Goal: Check status: Check status

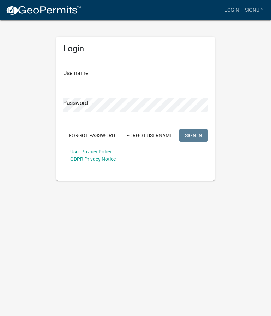
click at [87, 69] on input "Username" at bounding box center [135, 75] width 144 height 14
type input "[PERSON_NAME][EMAIL_ADDRESS][PERSON_NAME][DOMAIN_NAME]"
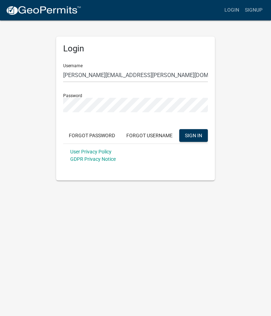
click at [193, 135] on button "SIGN IN" at bounding box center [193, 135] width 29 height 13
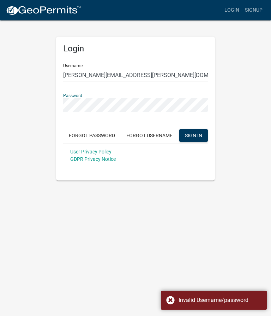
click at [196, 136] on span "SIGN IN" at bounding box center [193, 135] width 17 height 6
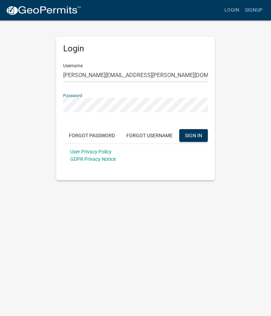
click at [197, 136] on span "SIGN IN" at bounding box center [193, 135] width 17 height 6
click at [195, 137] on span "SIGN IN" at bounding box center [193, 135] width 17 height 6
click at [200, 136] on span "SIGN IN" at bounding box center [193, 135] width 17 height 6
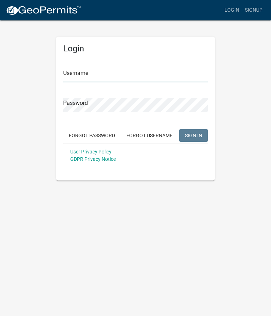
click at [169, 70] on input "Username" at bounding box center [135, 75] width 144 height 14
click at [164, 215] on body "Internet Explorer does NOT work with GeoPermits. Get a new browser for more sec…" at bounding box center [135, 158] width 271 height 316
